Goal: Transaction & Acquisition: Obtain resource

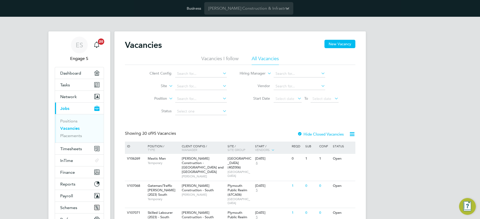
click at [222, 99] on icon at bounding box center [222, 98] width 0 height 7
click at [71, 172] on span "Finance" at bounding box center [67, 172] width 15 height 5
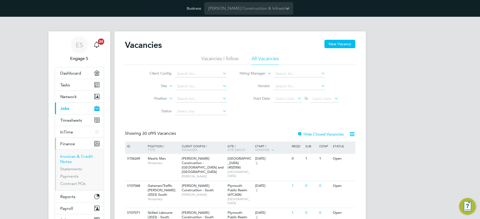
click at [70, 157] on link "Invoices & Credit Notes" at bounding box center [76, 159] width 33 height 10
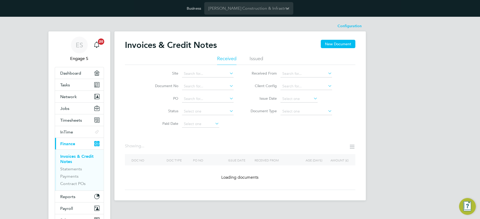
click at [214, 123] on icon at bounding box center [214, 123] width 0 height 7
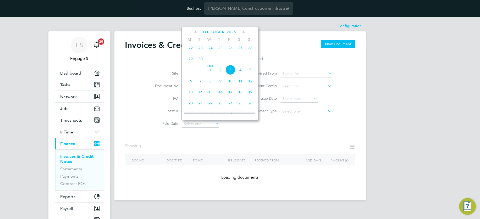
click at [231, 73] on span "3" at bounding box center [230, 70] width 10 height 10
type input "[DATE]"
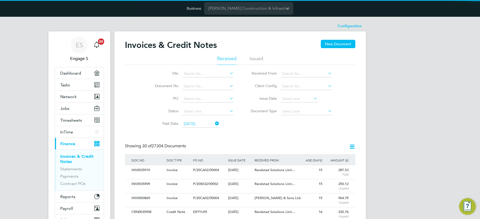
scroll to position [0, 0]
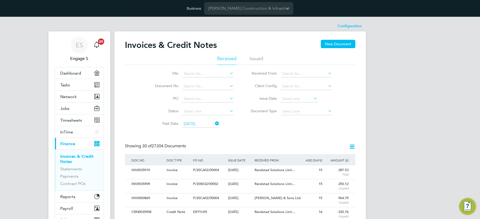
click at [228, 111] on icon at bounding box center [228, 110] width 0 height 7
click at [146, 115] on li "Status" at bounding box center [191, 111] width 98 height 13
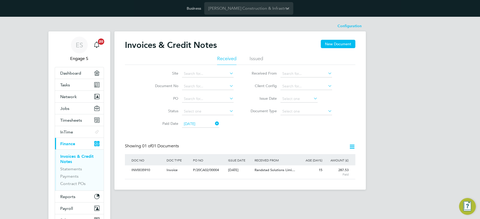
click at [228, 111] on icon at bounding box center [228, 110] width 0 height 7
click at [190, 117] on li "Paid" at bounding box center [208, 118] width 52 height 7
type input "Paid"
click at [351, 146] on icon at bounding box center [352, 146] width 7 height 7
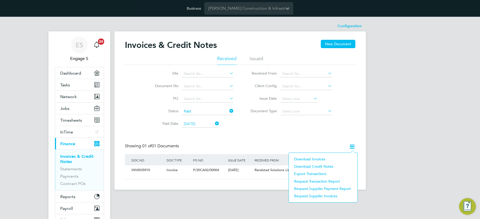
click at [316, 159] on li "Download Invoices" at bounding box center [322, 159] width 63 height 7
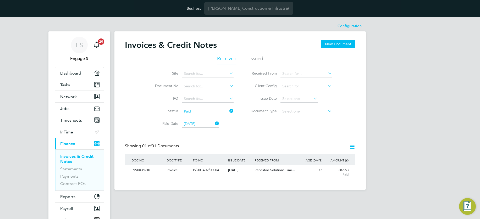
click at [228, 111] on icon at bounding box center [228, 110] width 0 height 7
click at [214, 124] on icon at bounding box center [214, 123] width 0 height 7
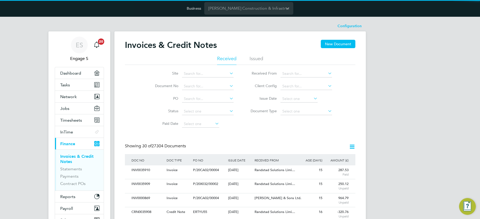
scroll to position [10, 36]
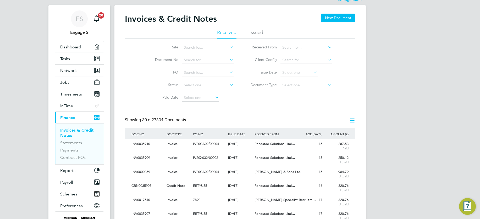
click at [228, 84] on icon at bounding box center [228, 84] width 0 height 7
click at [187, 91] on li "Paid" at bounding box center [208, 92] width 52 height 7
type input "Paid"
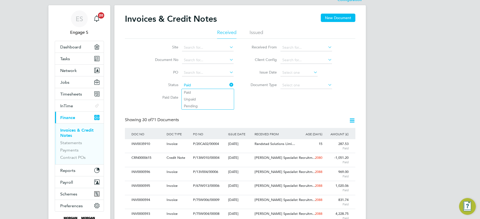
click at [352, 120] on icon at bounding box center [352, 120] width 7 height 7
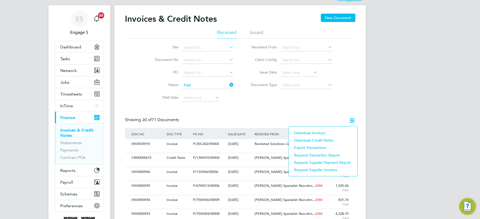
click at [316, 132] on li "Download Invoices" at bounding box center [322, 132] width 63 height 7
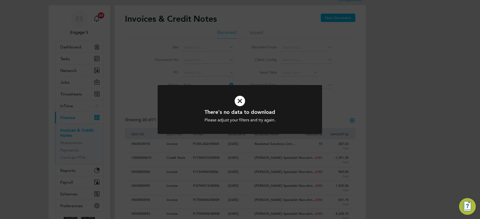
click at [241, 101] on icon at bounding box center [240, 101] width 136 height 20
